Goal: Task Accomplishment & Management: Complete application form

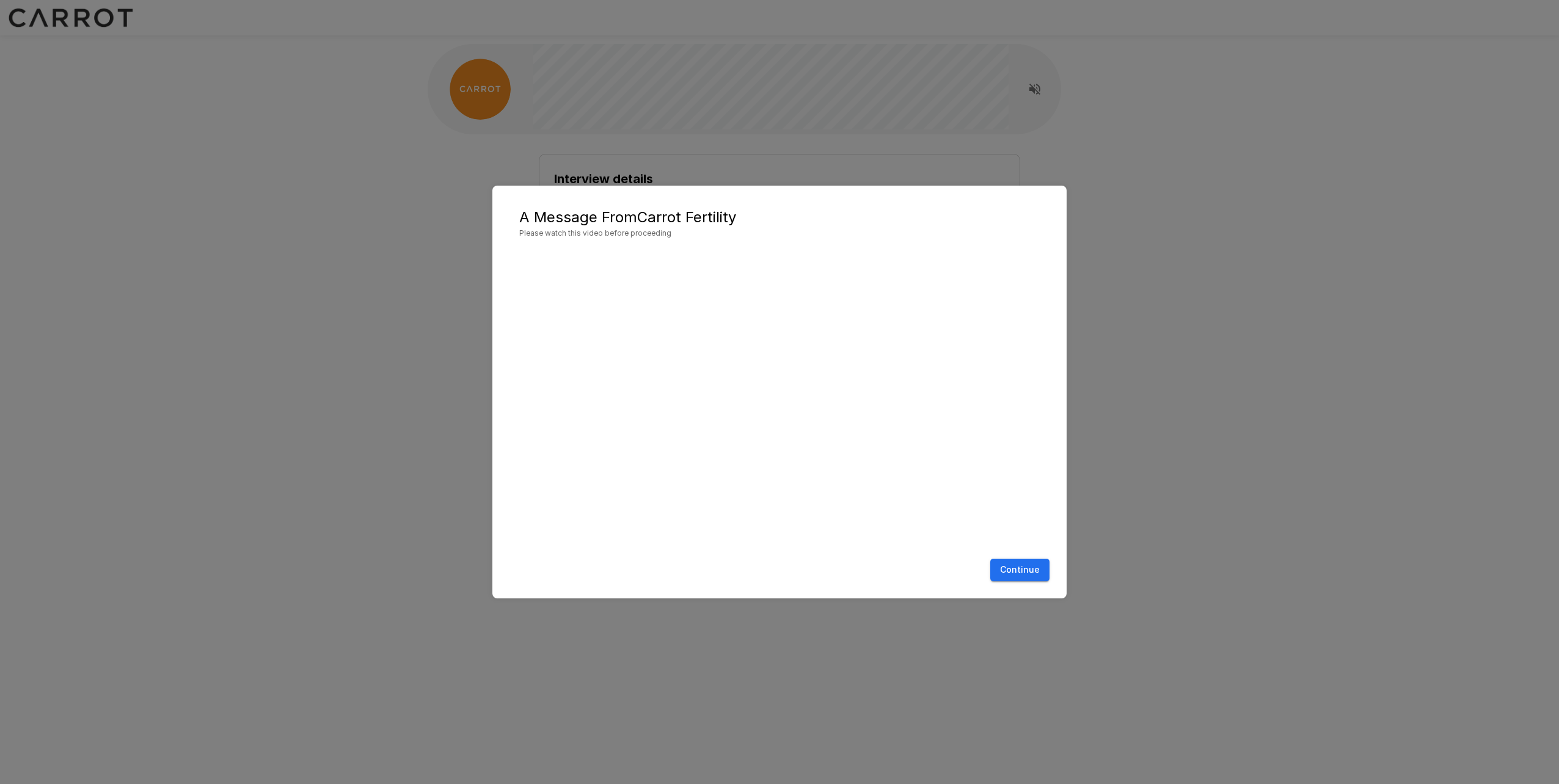
click at [1018, 566] on button "Continue" at bounding box center [1019, 570] width 59 height 22
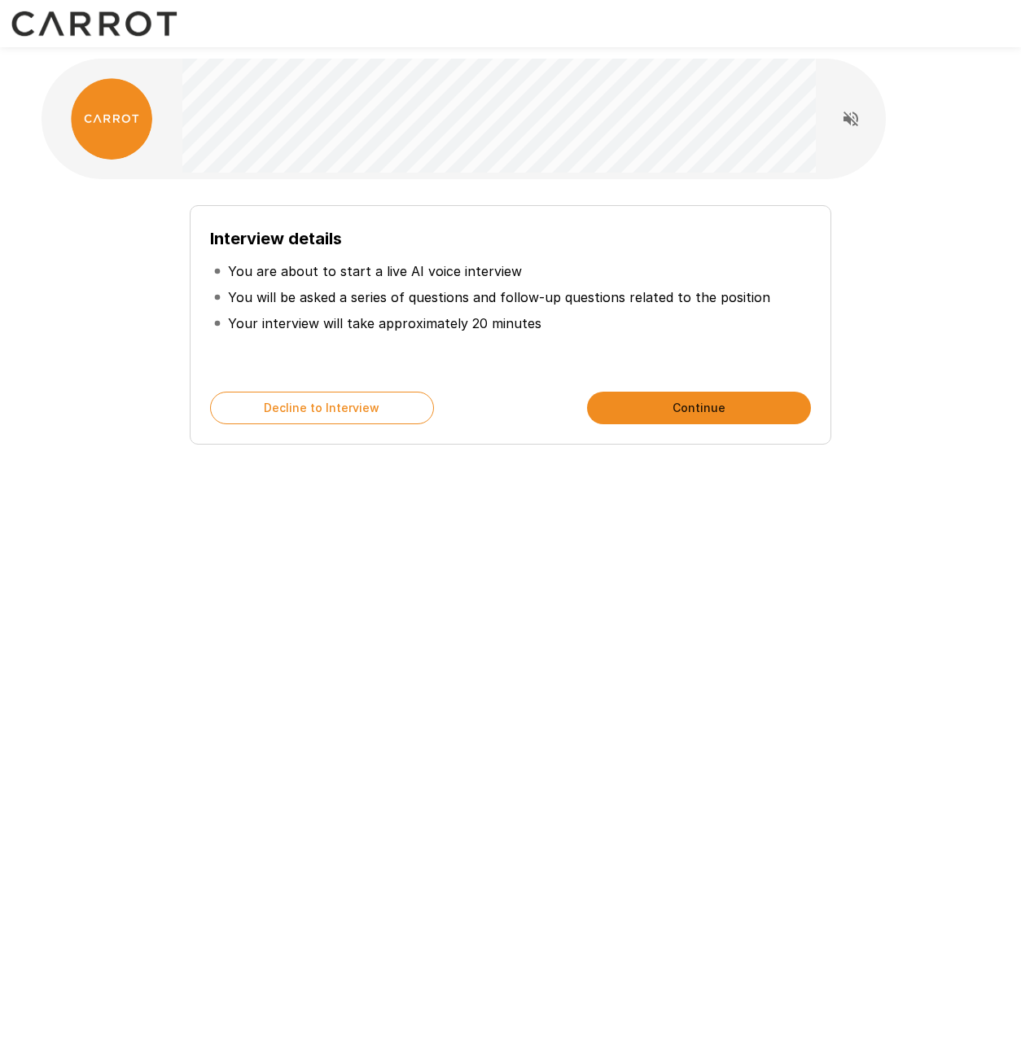
click at [917, 182] on div "Interview details You are about to start a live AI voice interview You will be …" at bounding box center [511, 315] width 938 height 272
click at [673, 399] on button "Continue" at bounding box center [699, 408] width 224 height 33
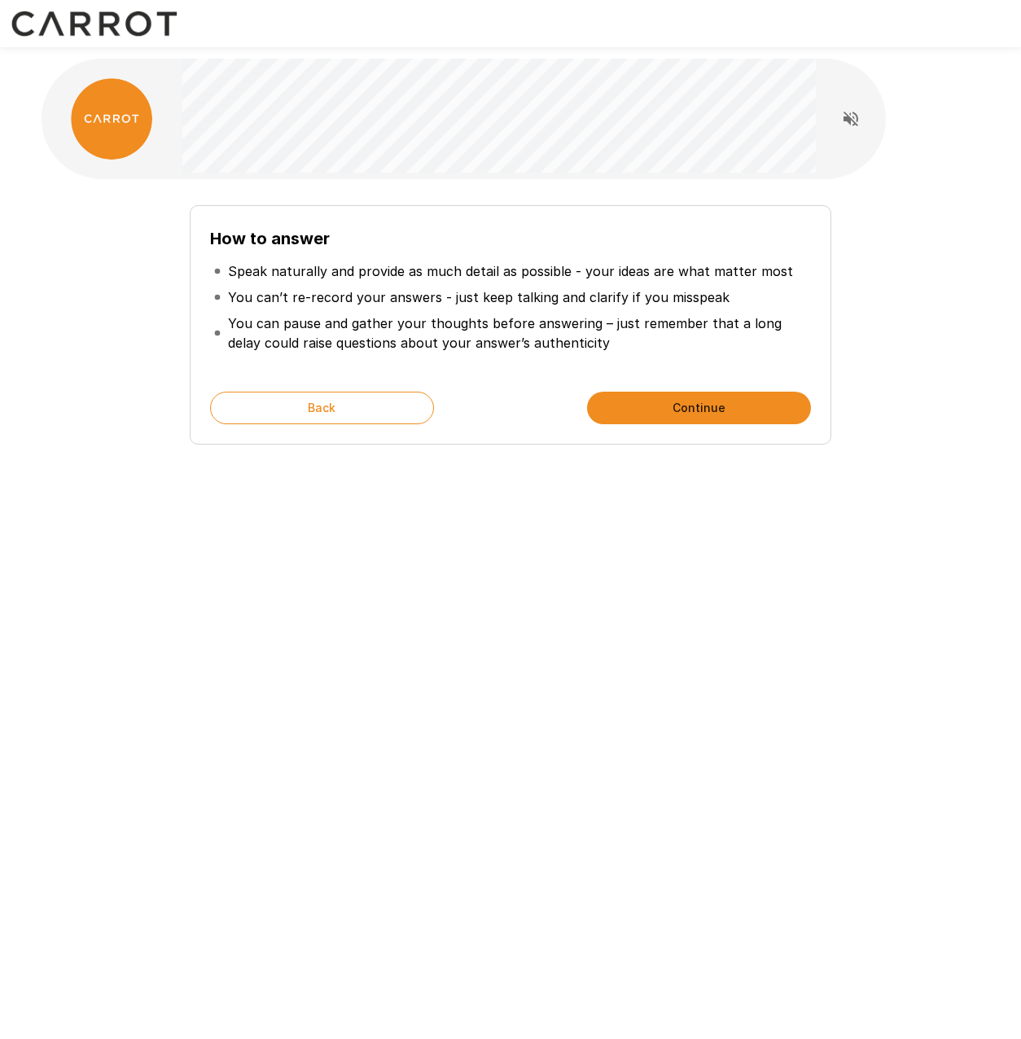
click at [674, 414] on button "Continue" at bounding box center [699, 408] width 224 height 33
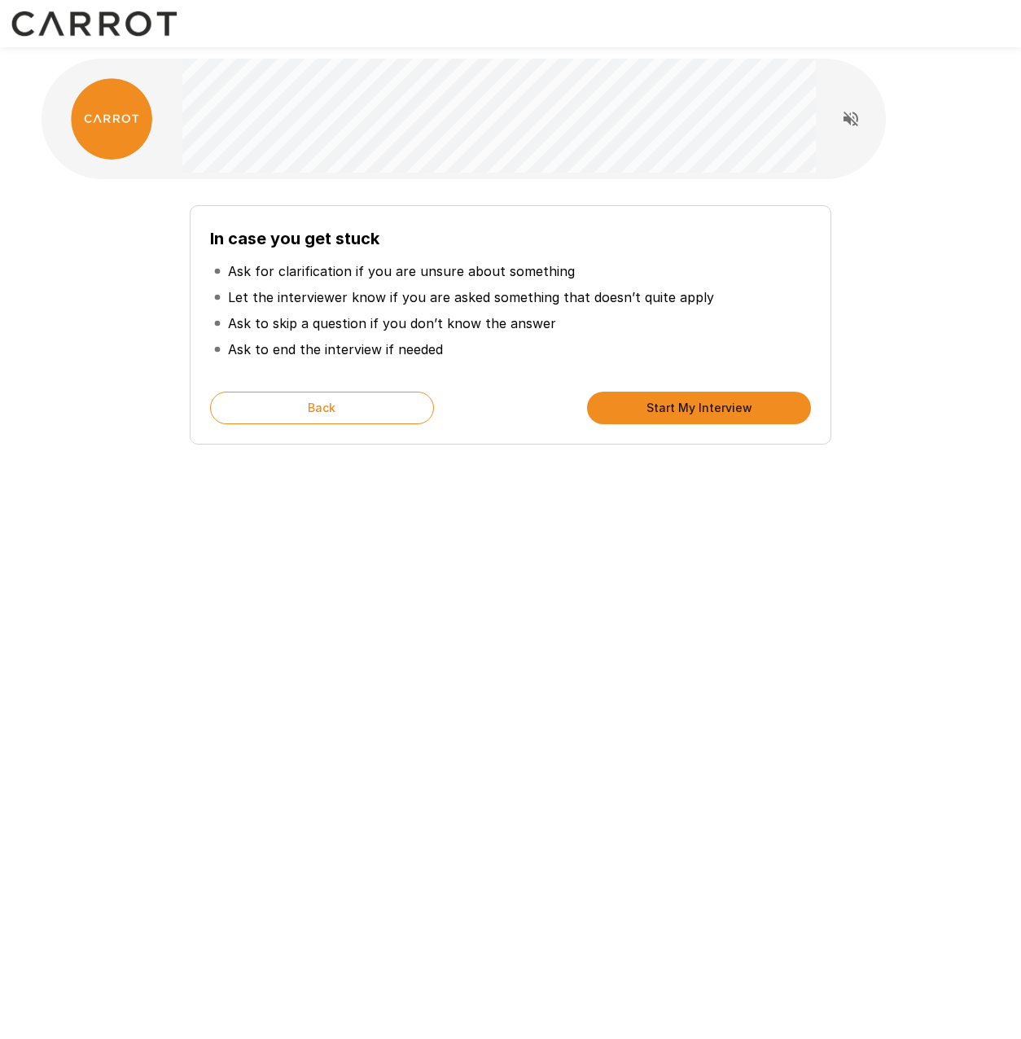
click at [676, 410] on button "Start My Interview" at bounding box center [699, 408] width 224 height 33
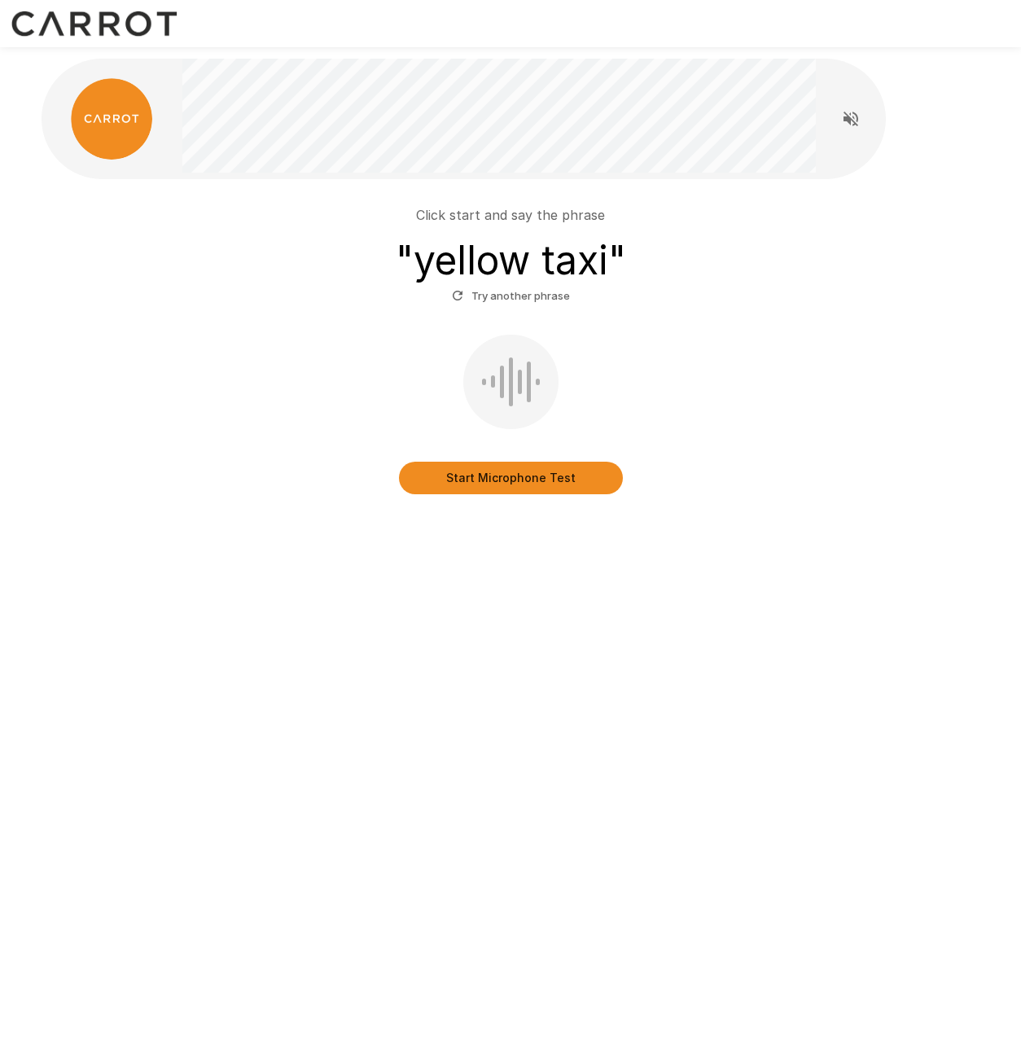
click at [503, 475] on button "Start Microphone Test" at bounding box center [511, 478] width 224 height 33
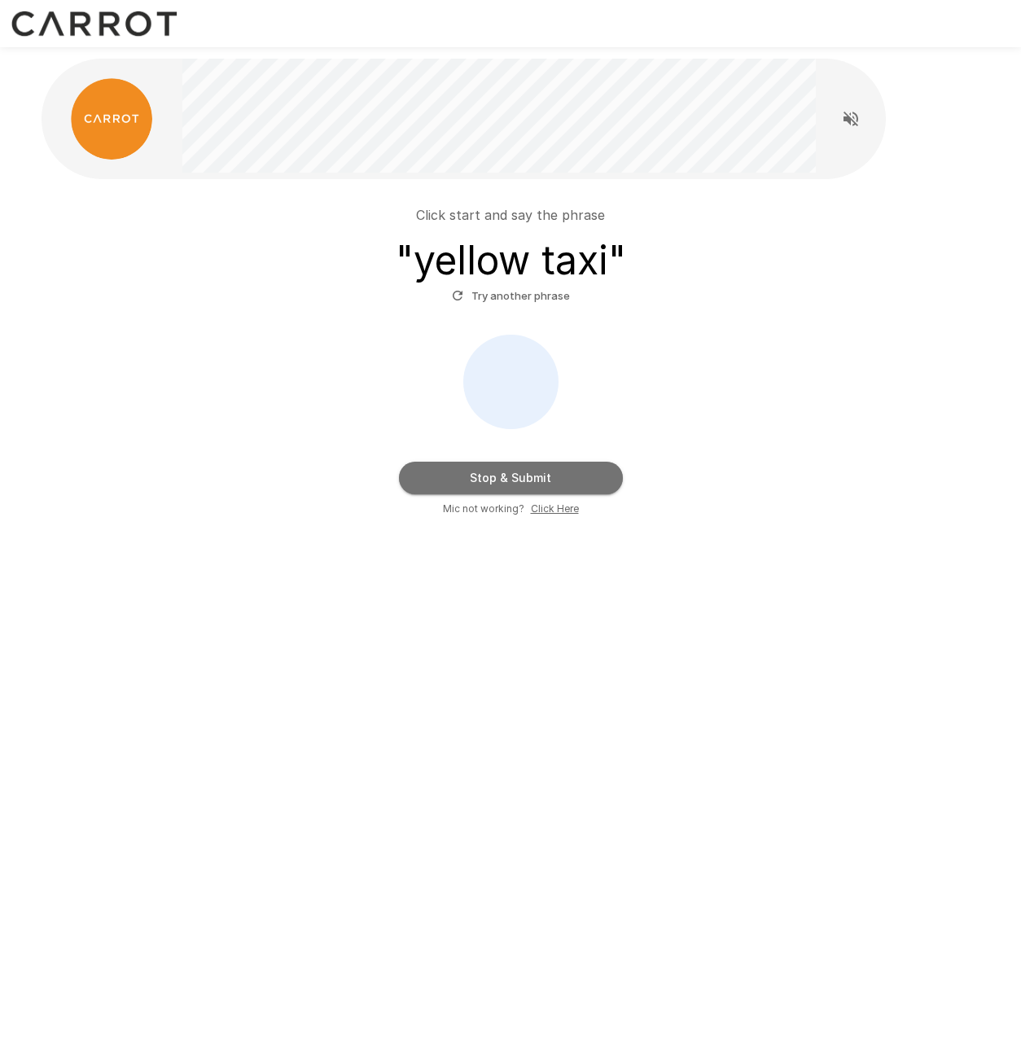
click at [512, 477] on button "Stop & Submit" at bounding box center [511, 478] width 224 height 33
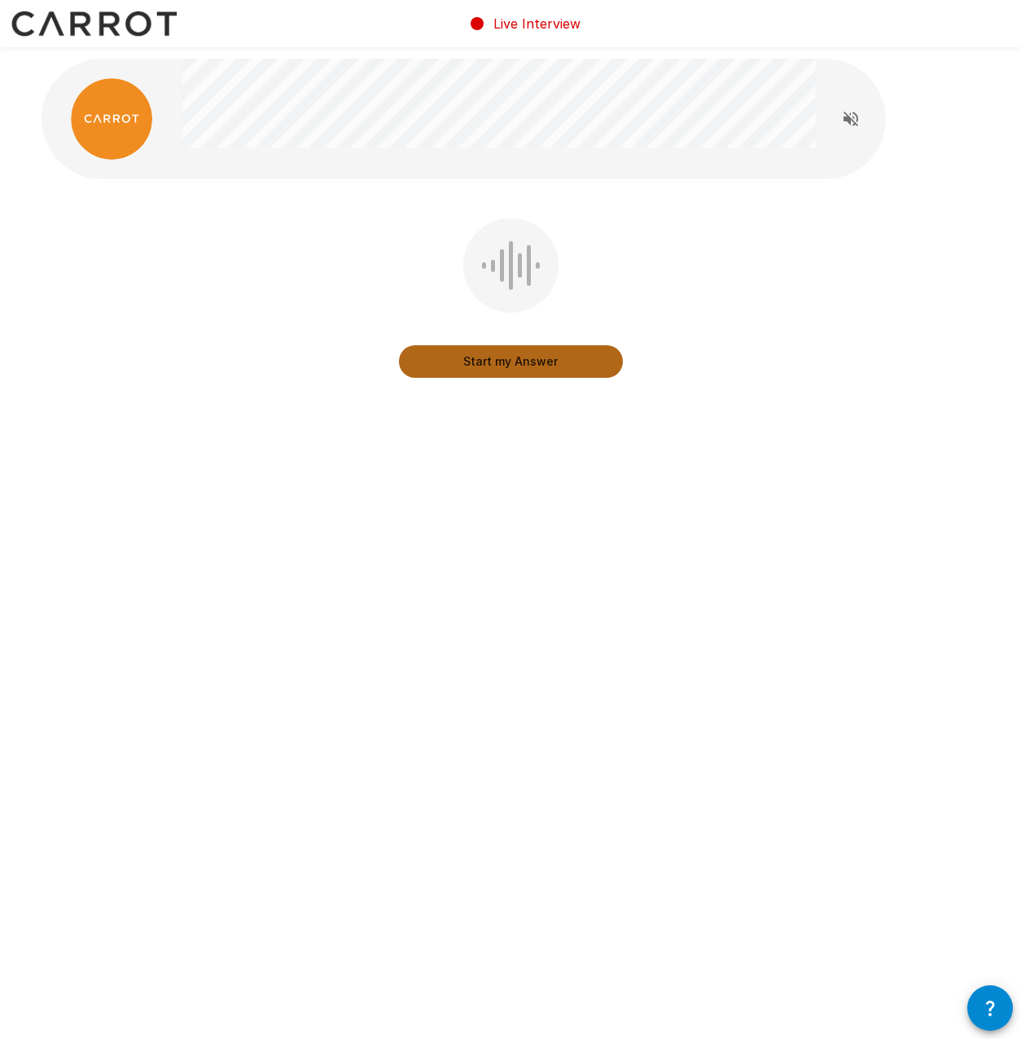
click at [528, 348] on button "Start my Answer" at bounding box center [511, 361] width 224 height 33
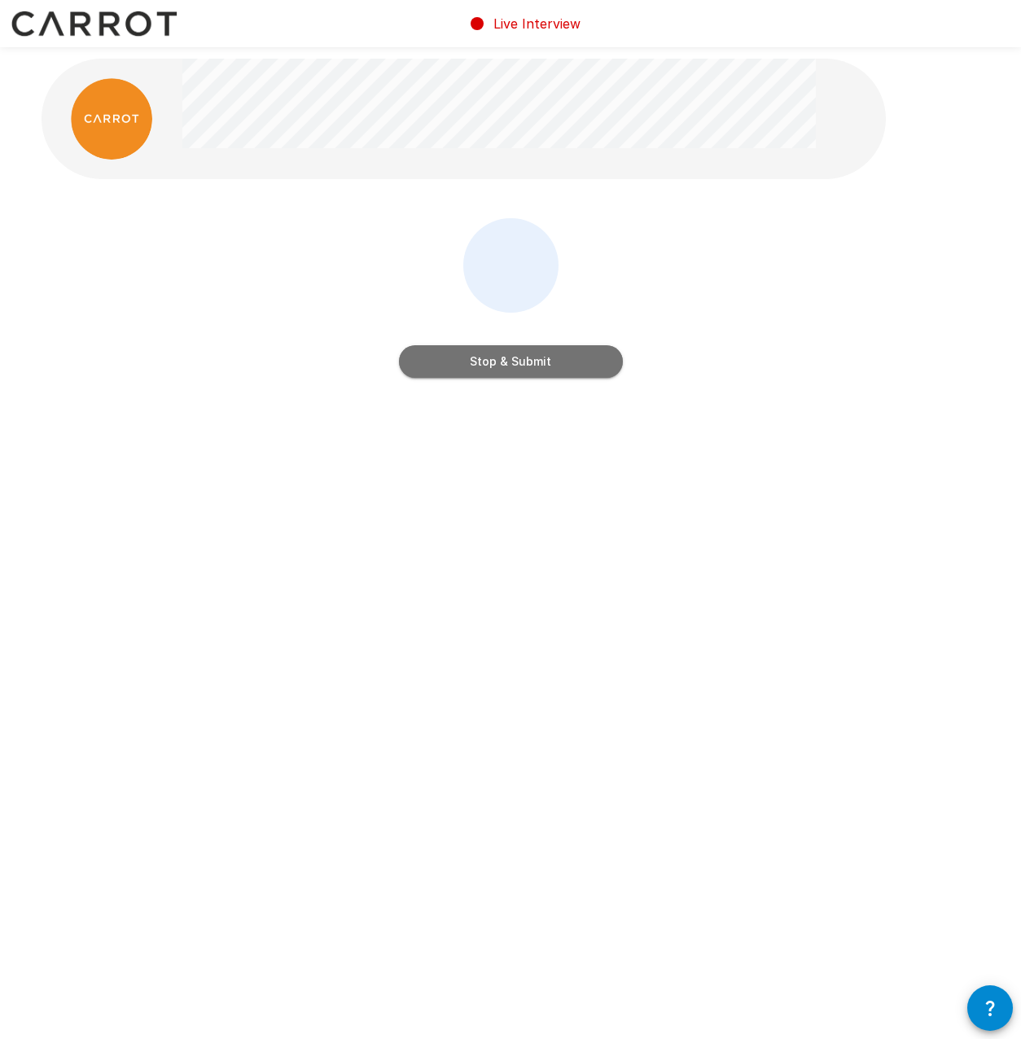
click at [487, 369] on button "Stop & Submit" at bounding box center [511, 361] width 224 height 33
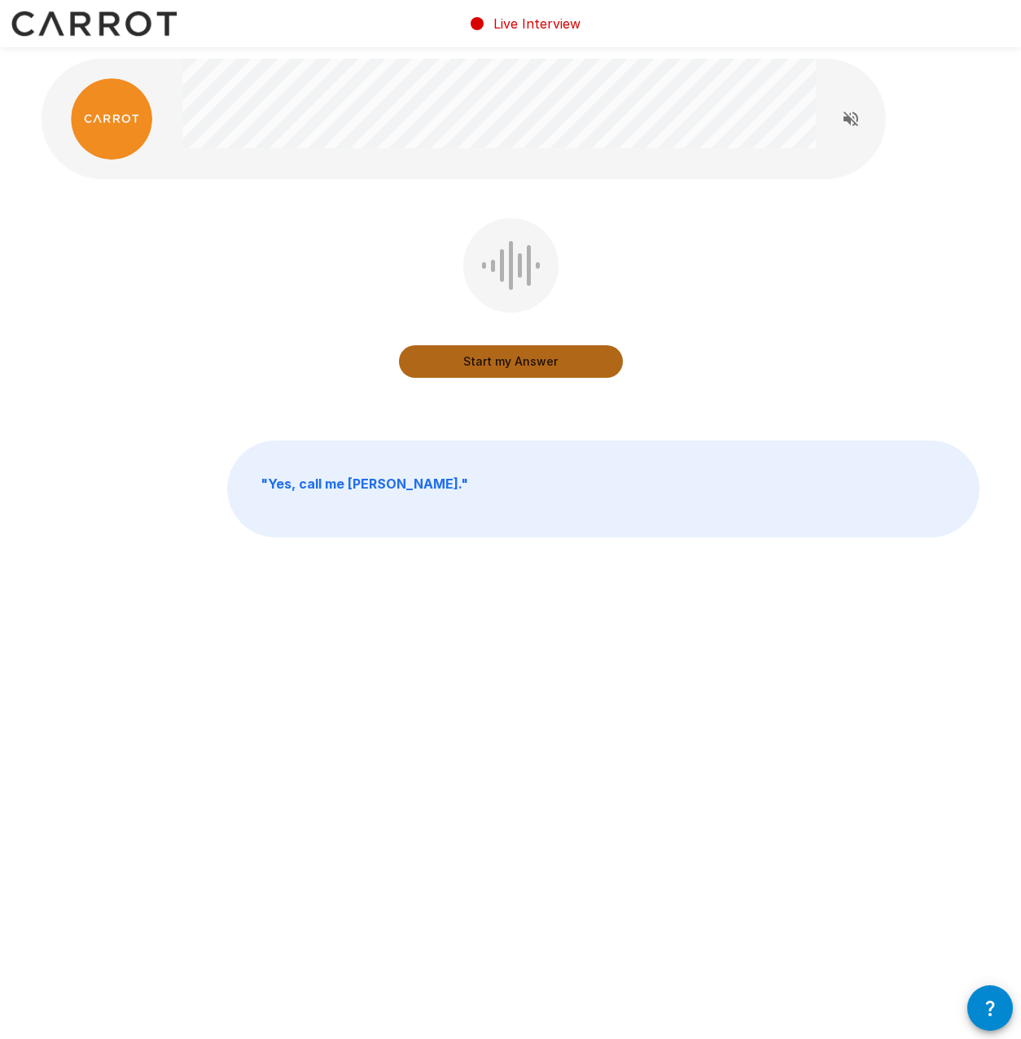
click at [486, 363] on button "Start my Answer" at bounding box center [511, 361] width 224 height 33
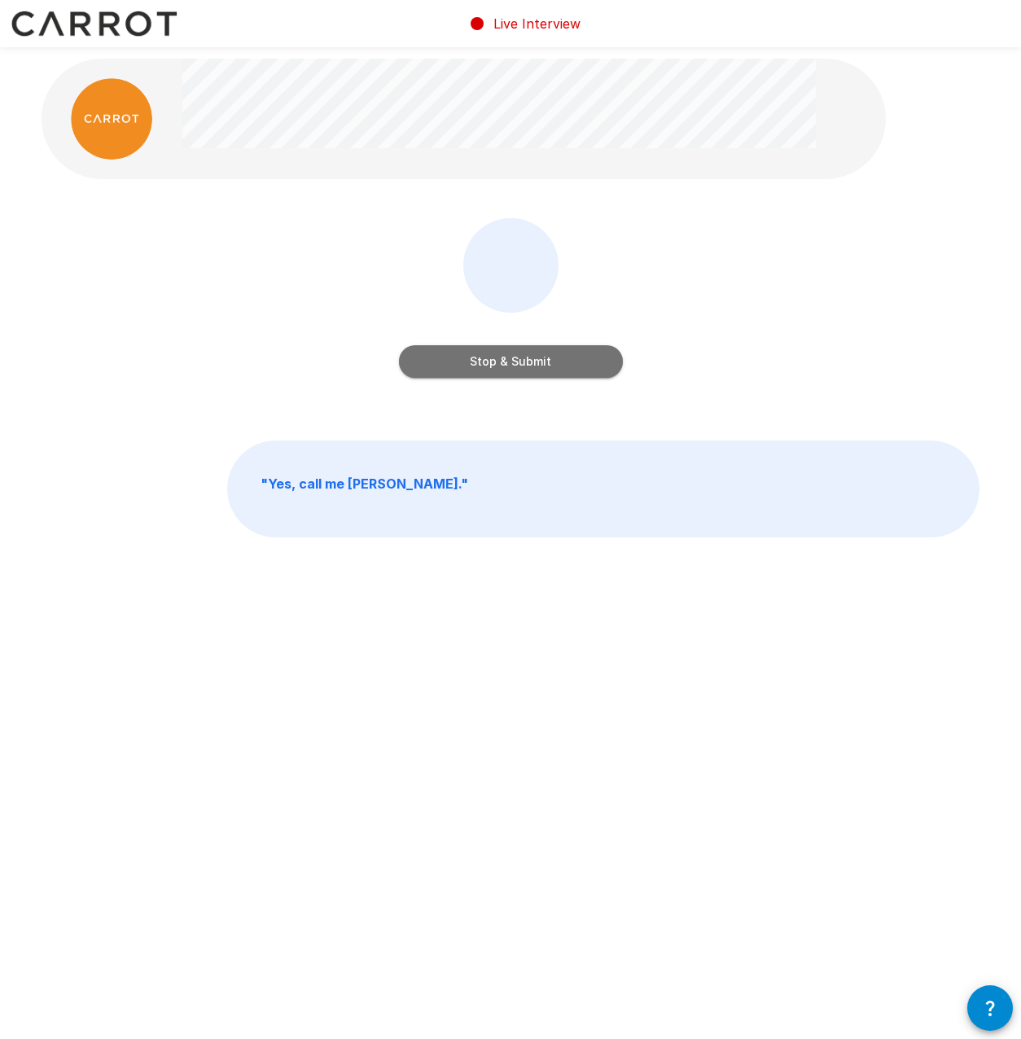
click at [512, 365] on button "Stop & Submit" at bounding box center [511, 361] width 224 height 33
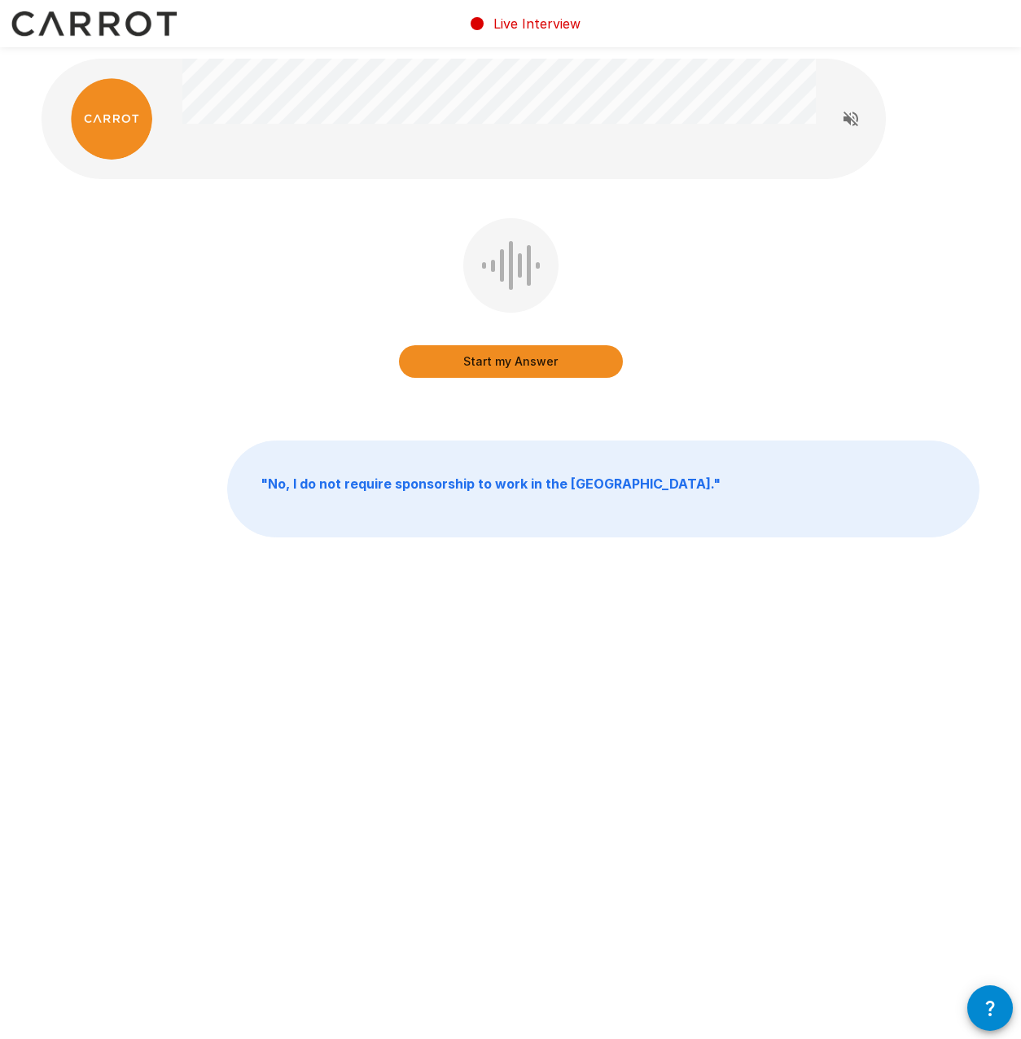
click at [506, 359] on button "Start my Answer" at bounding box center [511, 361] width 224 height 33
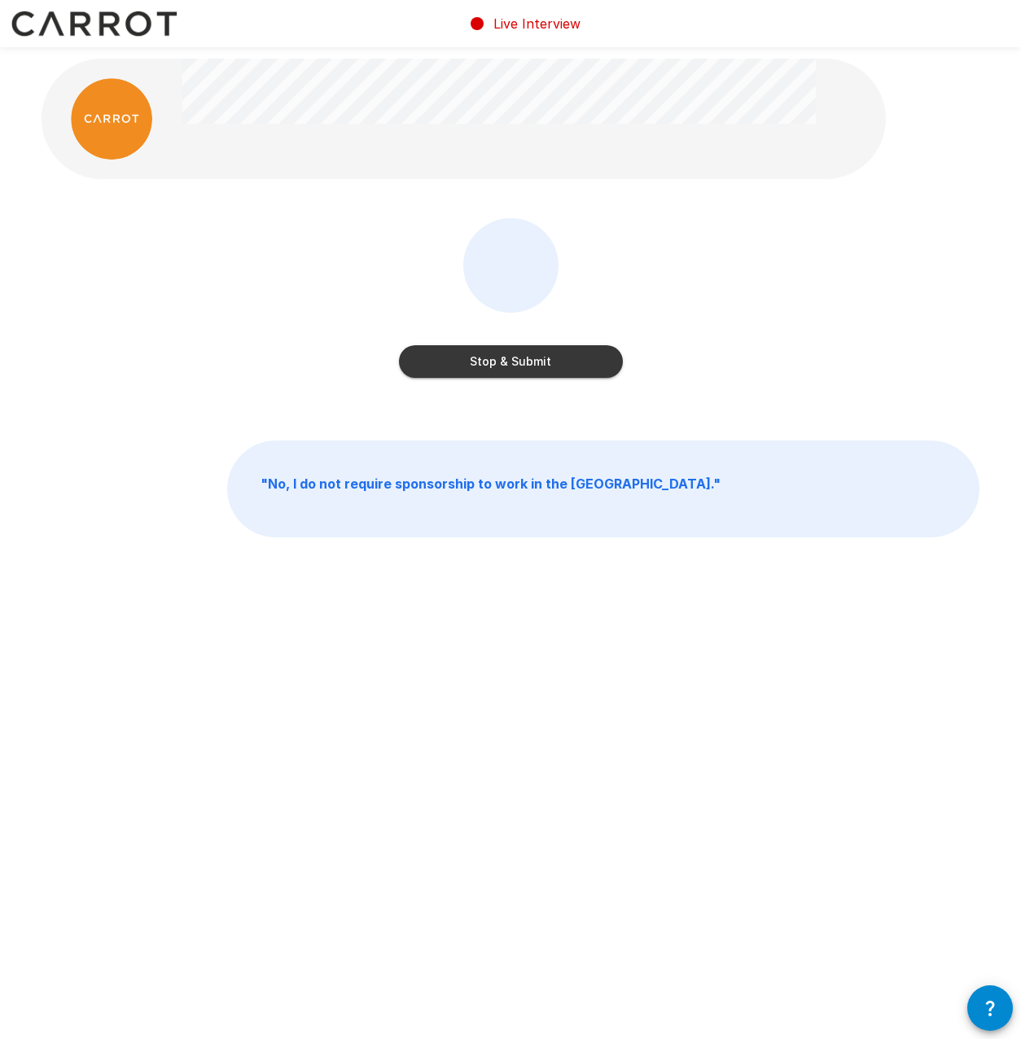
click at [516, 363] on button "Stop & Submit" at bounding box center [511, 361] width 224 height 33
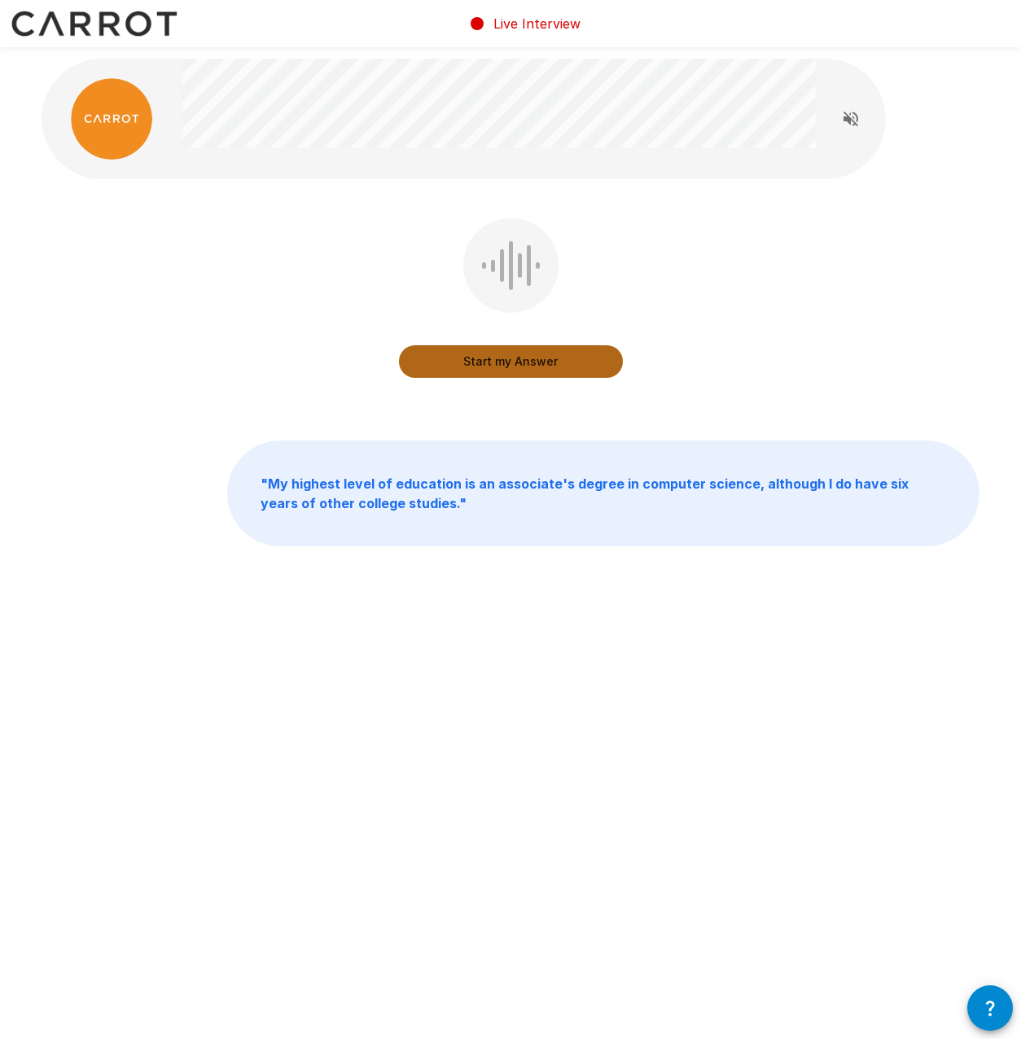
click at [508, 351] on button "Start my Answer" at bounding box center [511, 361] width 224 height 33
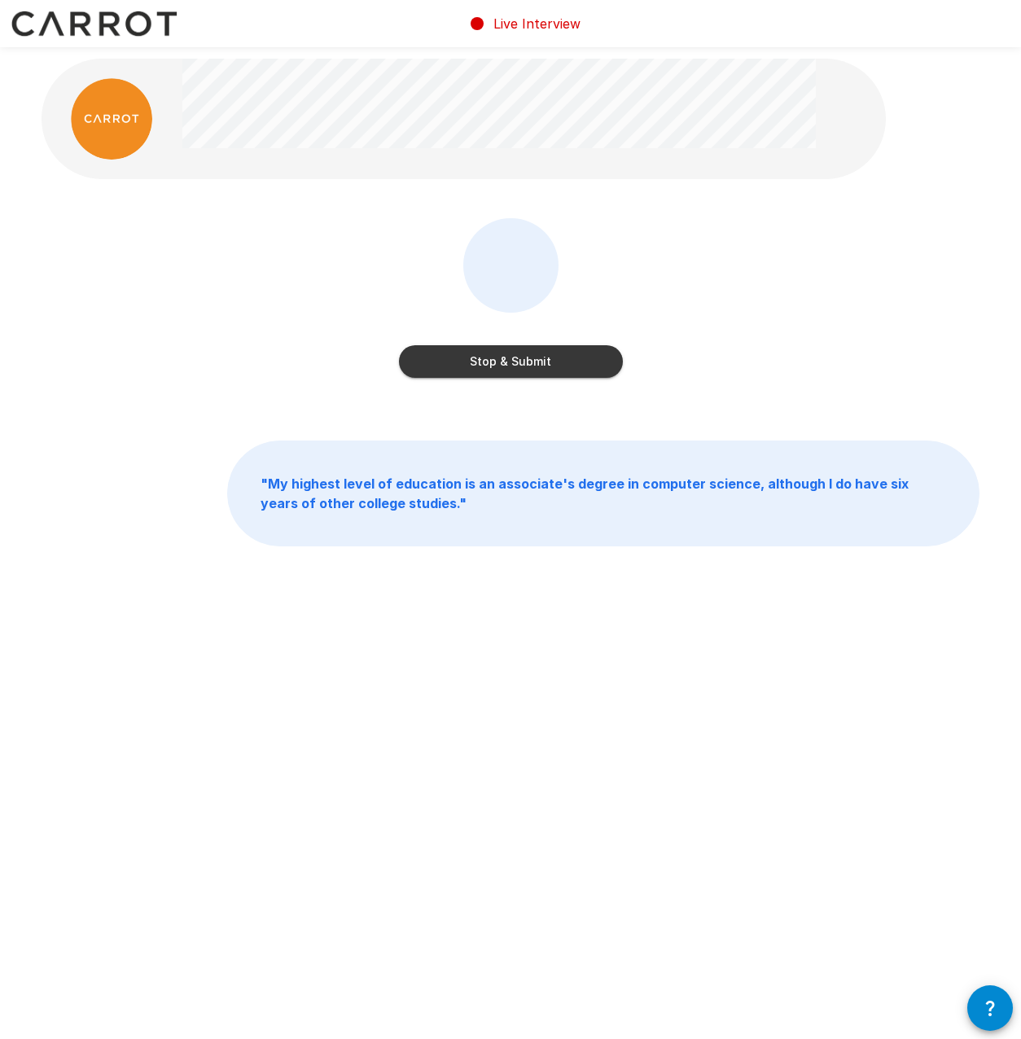
click at [524, 353] on button "Stop & Submit" at bounding box center [511, 361] width 224 height 33
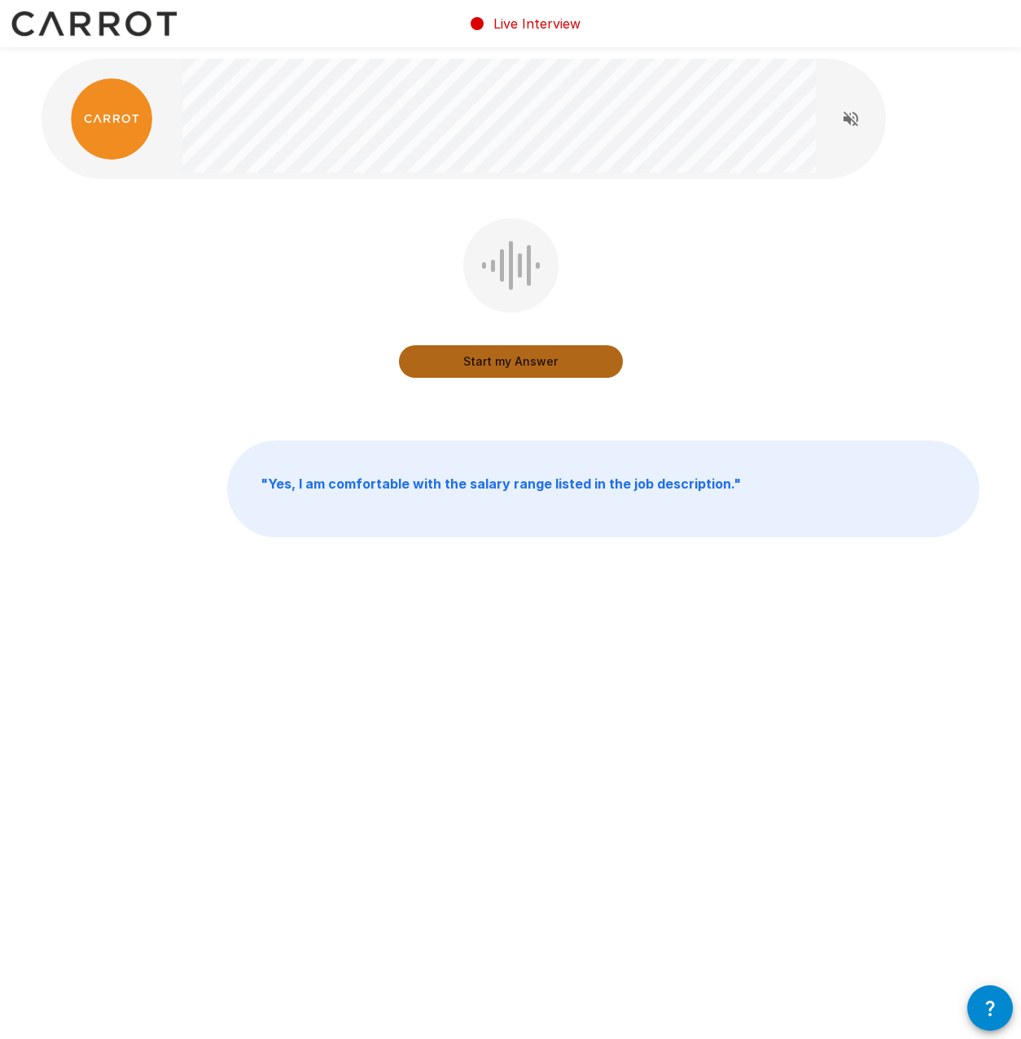
click at [479, 358] on button "Start my Answer" at bounding box center [511, 361] width 224 height 33
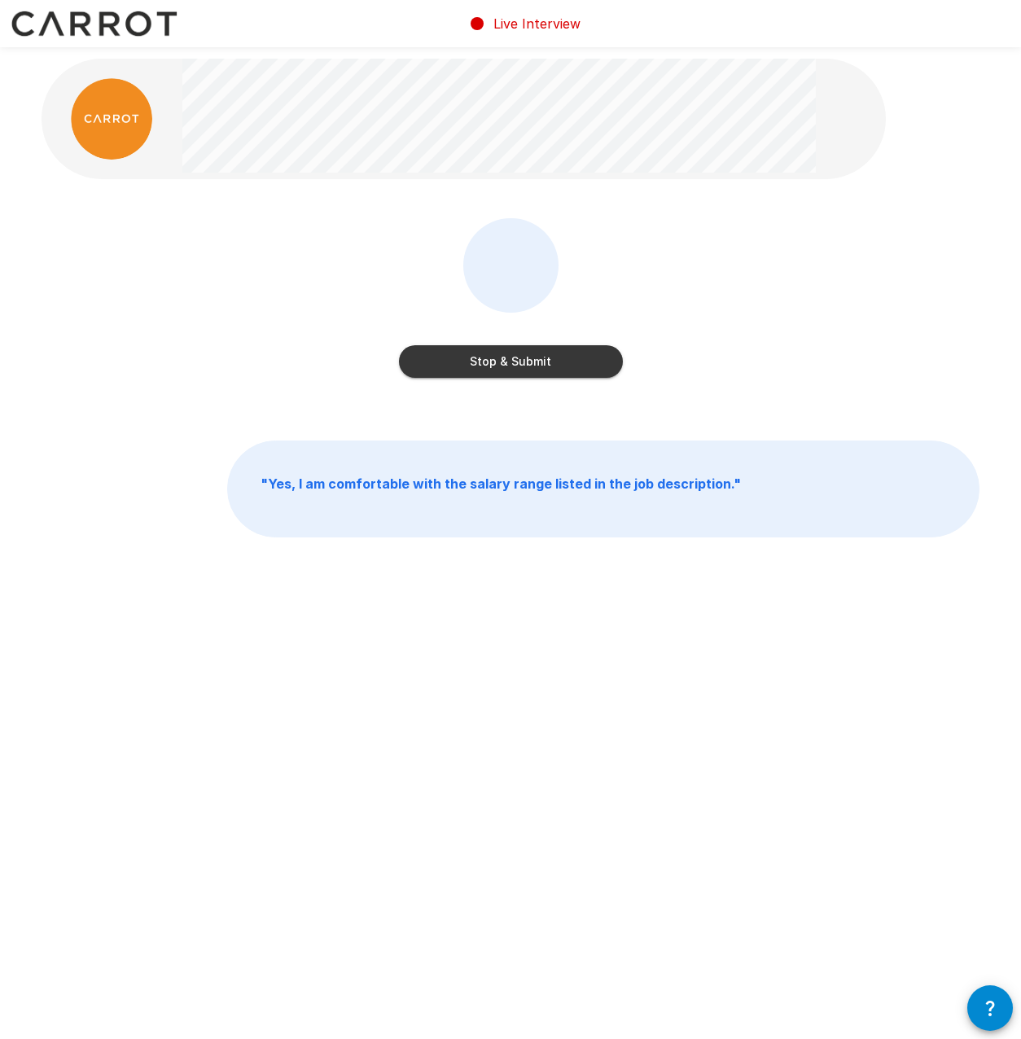
click at [512, 354] on button "Stop & Submit" at bounding box center [511, 361] width 224 height 33
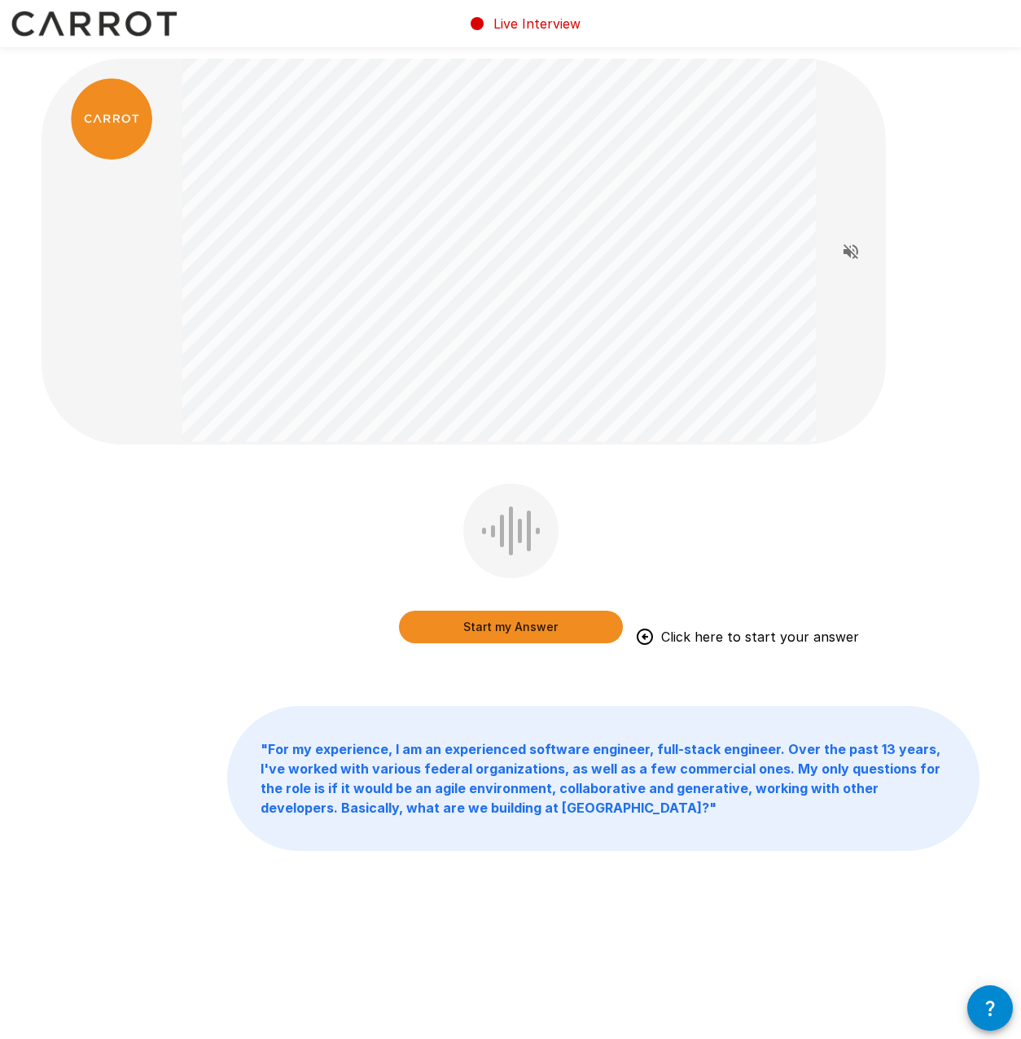
click at [500, 620] on button "Start my Answer" at bounding box center [511, 627] width 224 height 33
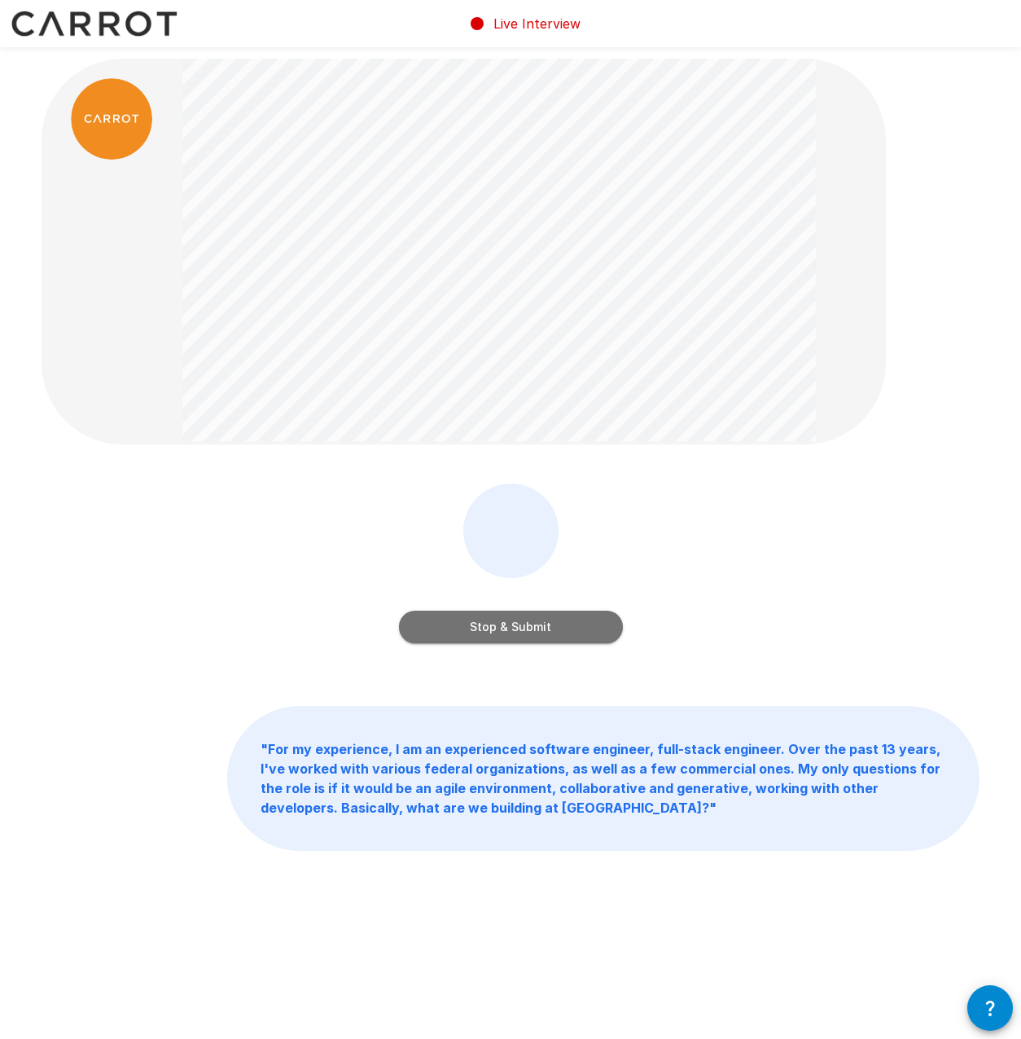
click at [507, 624] on button "Stop & Submit" at bounding box center [511, 627] width 224 height 33
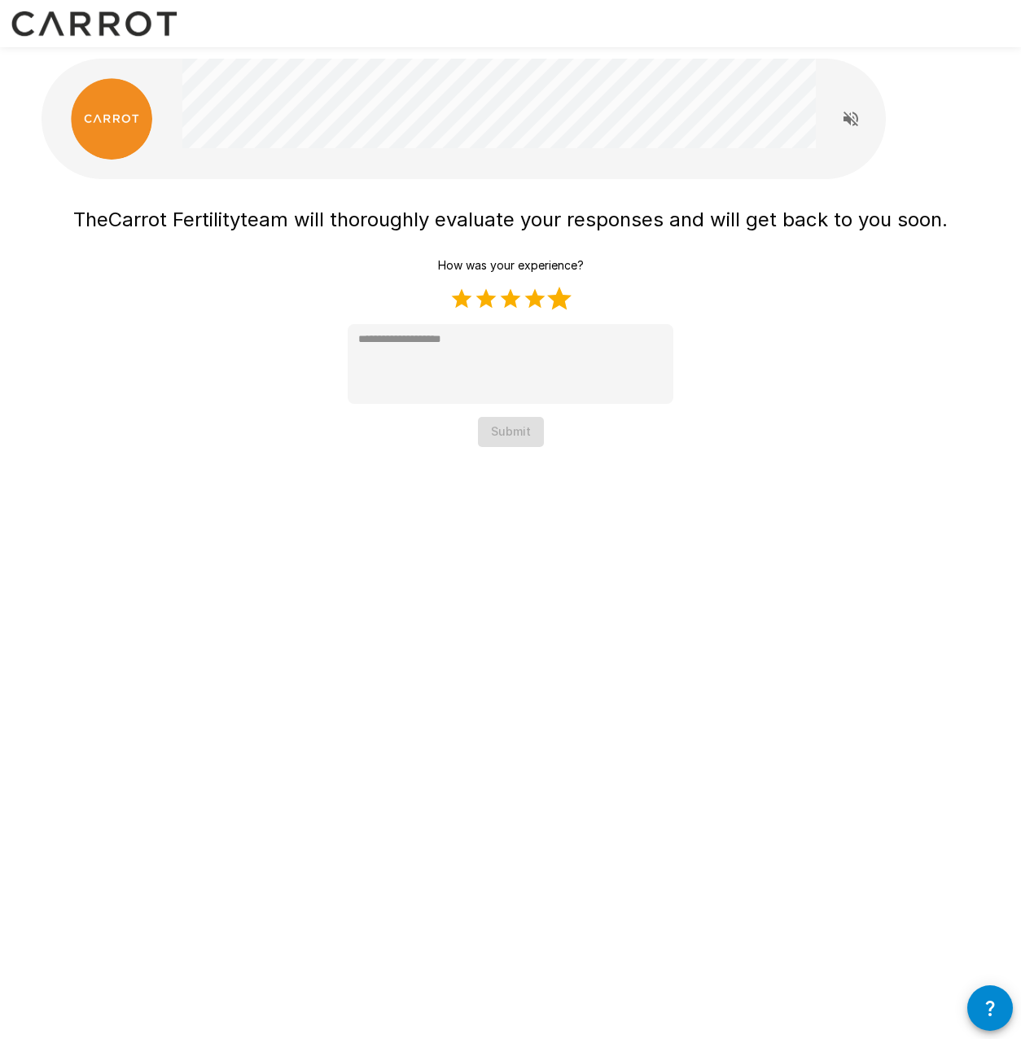
click at [557, 296] on label "5 Stars" at bounding box center [559, 299] width 24 height 24
type textarea "*"
click at [507, 431] on button "Submit" at bounding box center [511, 432] width 66 height 30
